Goal: Transaction & Acquisition: Book appointment/travel/reservation

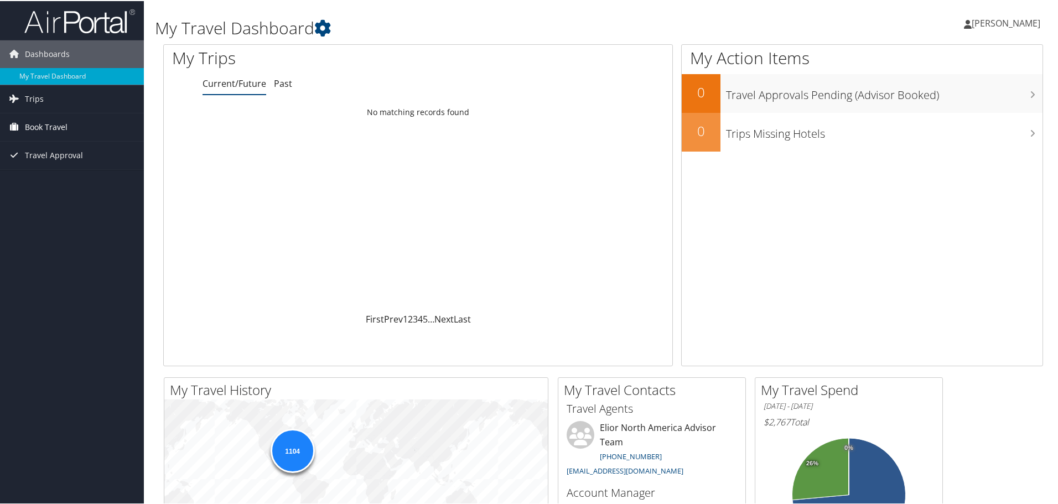
click at [38, 119] on span "Book Travel" at bounding box center [46, 126] width 43 height 28
click at [67, 176] on link "Book/Manage Online Trips" at bounding box center [72, 181] width 144 height 17
